Goal: Information Seeking & Learning: Learn about a topic

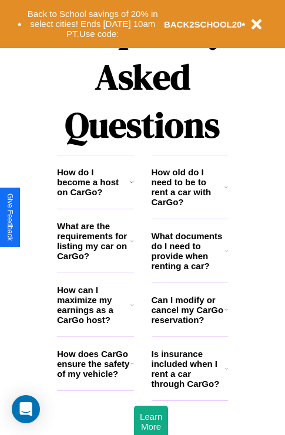
scroll to position [1421, 0]
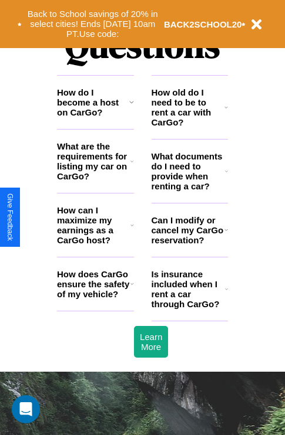
click at [95, 299] on h3 "How does CarGo ensure the safety of my vehicle?" at bounding box center [93, 284] width 73 height 30
click at [95, 244] on h3 "How can I maximize my earnings as a CarGo host?" at bounding box center [93, 225] width 73 height 40
click at [131, 230] on icon at bounding box center [132, 225] width 4 height 9
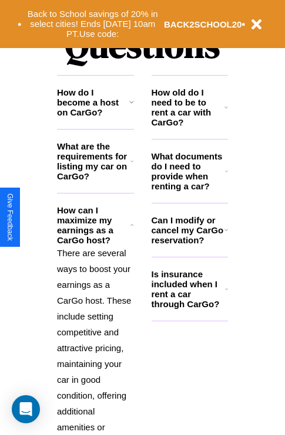
click at [226, 112] on icon at bounding box center [226, 107] width 4 height 9
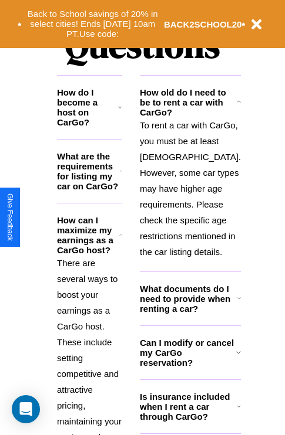
click at [122, 112] on icon at bounding box center [120, 107] width 4 height 9
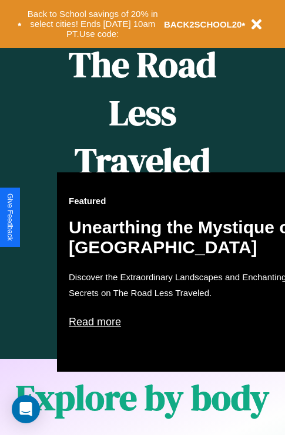
scroll to position [479, 0]
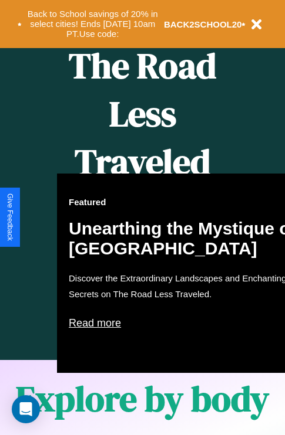
click at [142, 218] on div "Featured Unearthing the Mystique of [GEOGRAPHIC_DATA] Discover the Extraordinar…" at bounding box center [186, 273] width 258 height 199
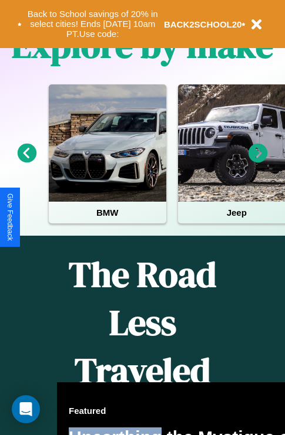
scroll to position [181, 0]
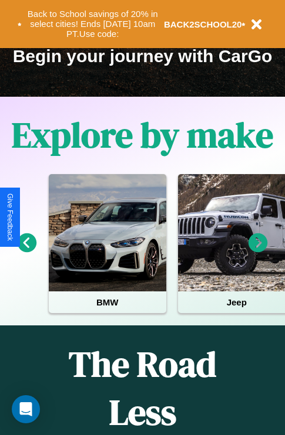
click at [258, 251] on icon at bounding box center [257, 242] width 19 height 19
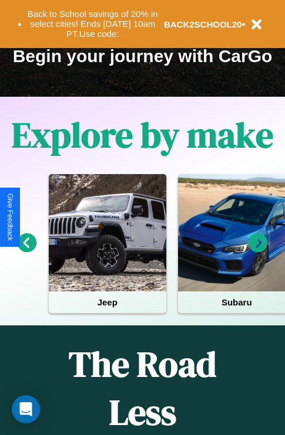
click at [258, 251] on icon at bounding box center [257, 242] width 19 height 19
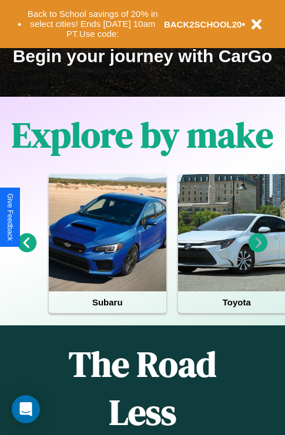
click at [26, 251] on icon at bounding box center [27, 242] width 19 height 19
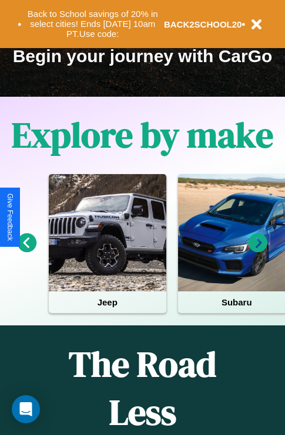
click at [258, 251] on icon at bounding box center [257, 242] width 19 height 19
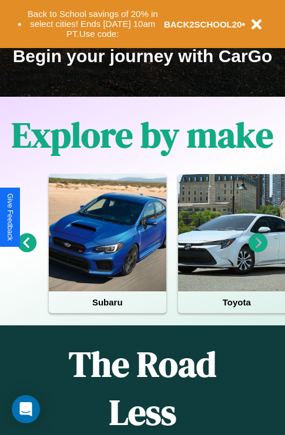
click at [258, 251] on icon at bounding box center [257, 242] width 19 height 19
